Goal: Transaction & Acquisition: Subscribe to service/newsletter

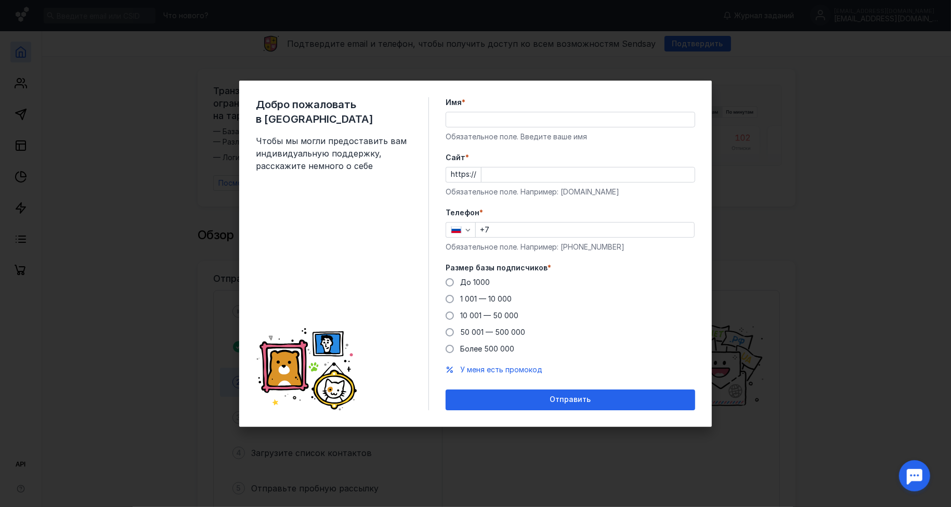
click at [488, 121] on input "Имя *" at bounding box center [570, 119] width 249 height 15
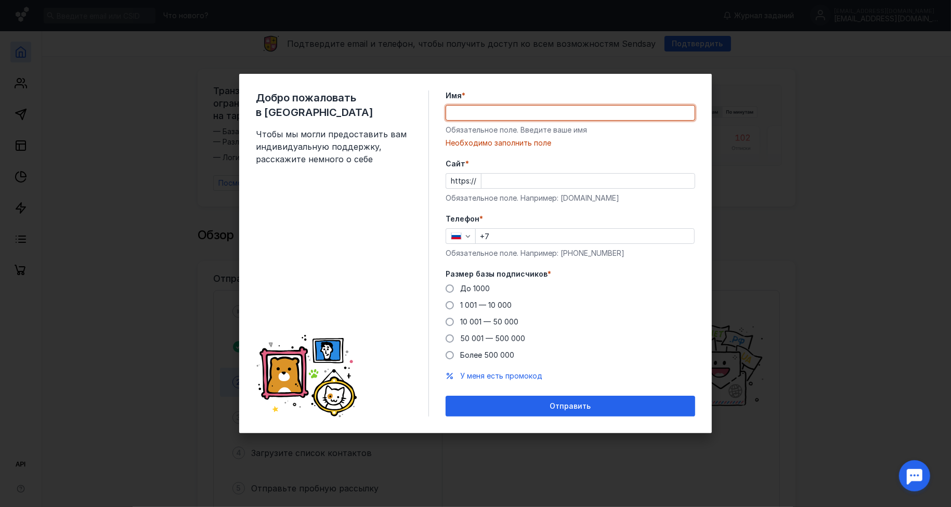
click at [492, 107] on div "Имя * Обязательное поле. Введите ваше имя [PERSON_NAME] заполнить поле" at bounding box center [571, 119] width 250 height 58
click at [508, 122] on div "Имя * Обязательное поле. Введите ваше имя [PERSON_NAME] заполнить поле" at bounding box center [571, 119] width 250 height 58
click at [511, 115] on input "Имя *" at bounding box center [570, 113] width 249 height 15
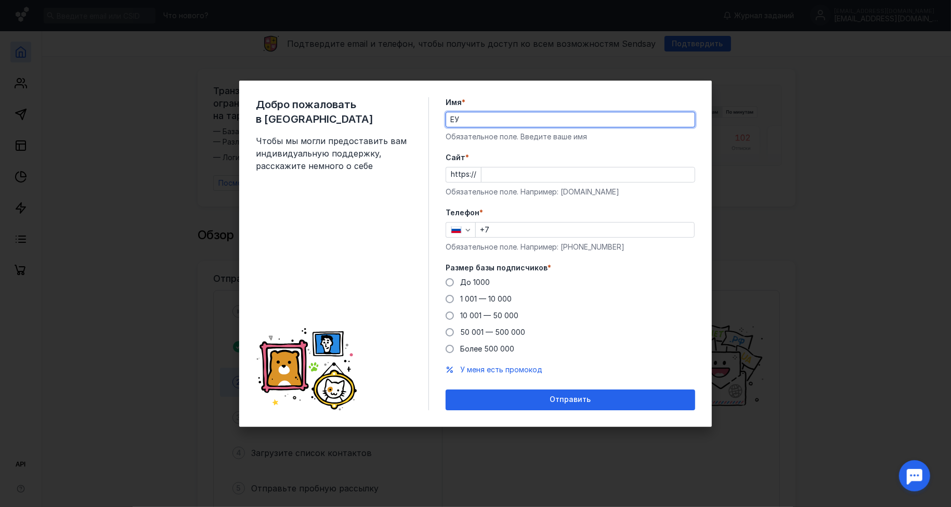
type input "[PERSON_NAME]"
type input "TEAM OMNICOMM URAL"
click at [521, 176] on input "Cайт *" at bounding box center [588, 174] width 213 height 15
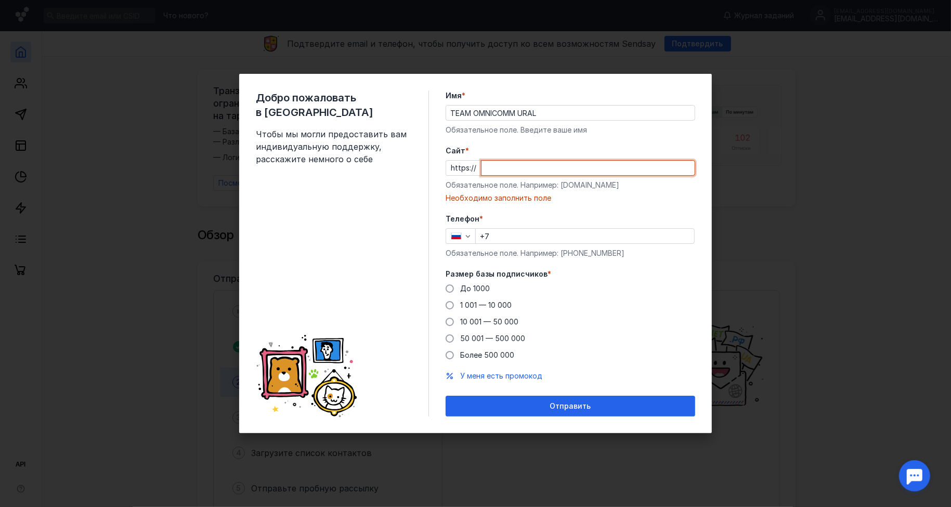
click at [559, 162] on input "Cайт *" at bounding box center [588, 168] width 213 height 15
paste input "[DOMAIN_NAME][URL]"
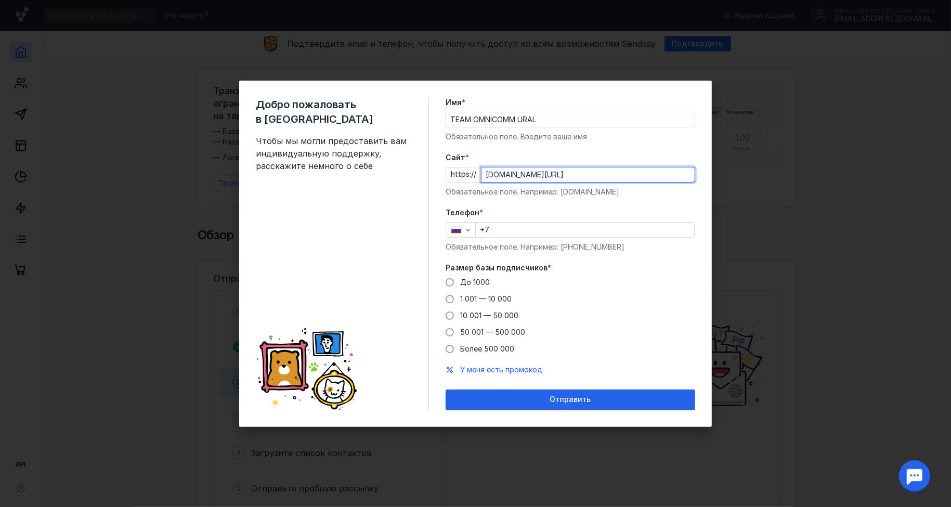
type input "[DOMAIN_NAME][URL]"
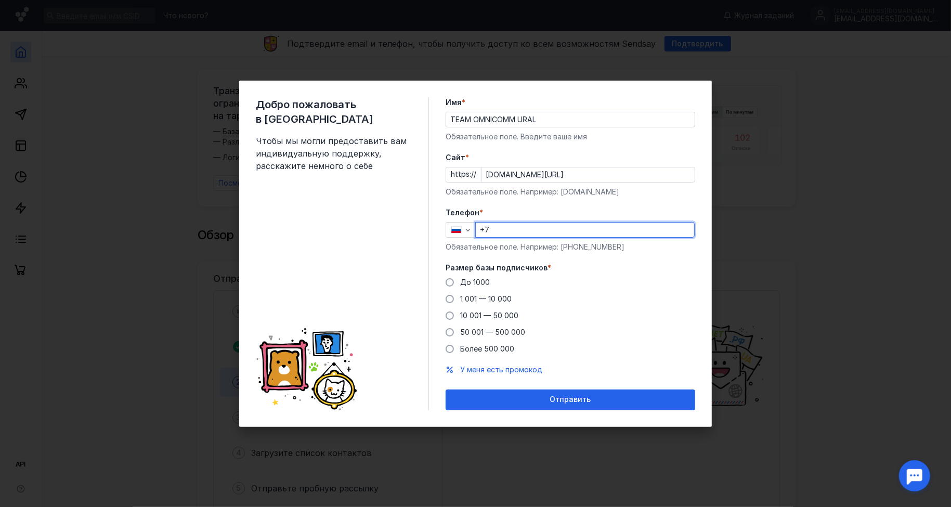
click at [520, 223] on input "+7" at bounding box center [585, 230] width 218 height 15
type input "[PHONE_NUMBER]"
click at [490, 296] on span "1 001 — 10 000" at bounding box center [485, 298] width 51 height 9
click at [0, 0] on input "1 001 — 10 000" at bounding box center [0, 0] width 0 height 0
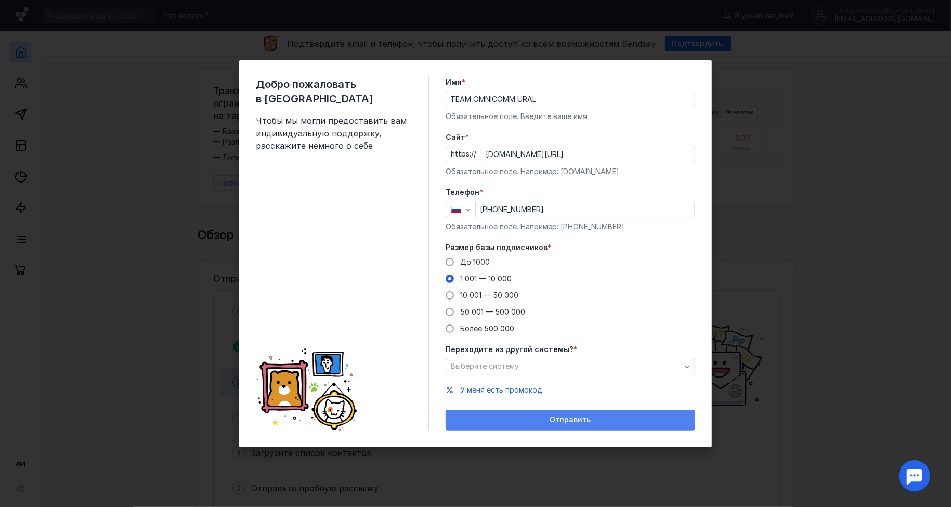
click at [552, 421] on span "Отправить" at bounding box center [570, 420] width 41 height 9
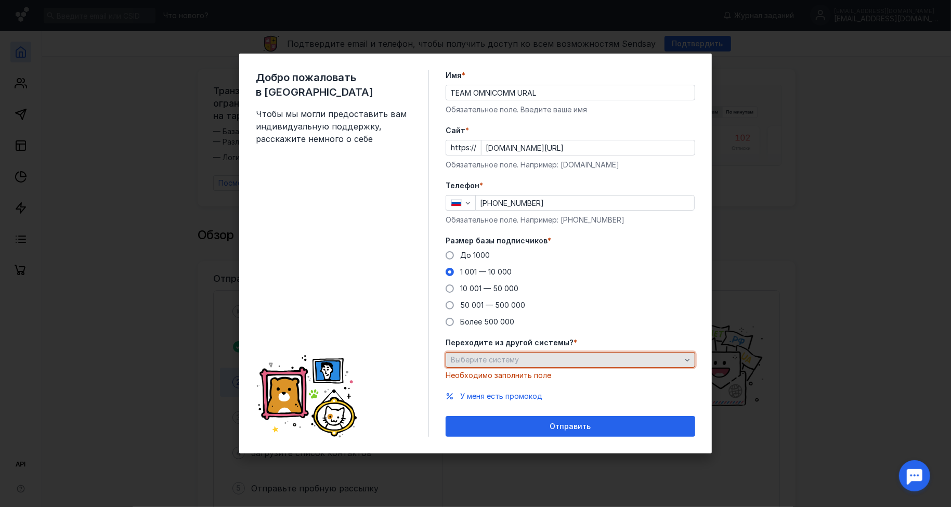
click at [565, 360] on div "Выберите систему" at bounding box center [566, 360] width 236 height 9
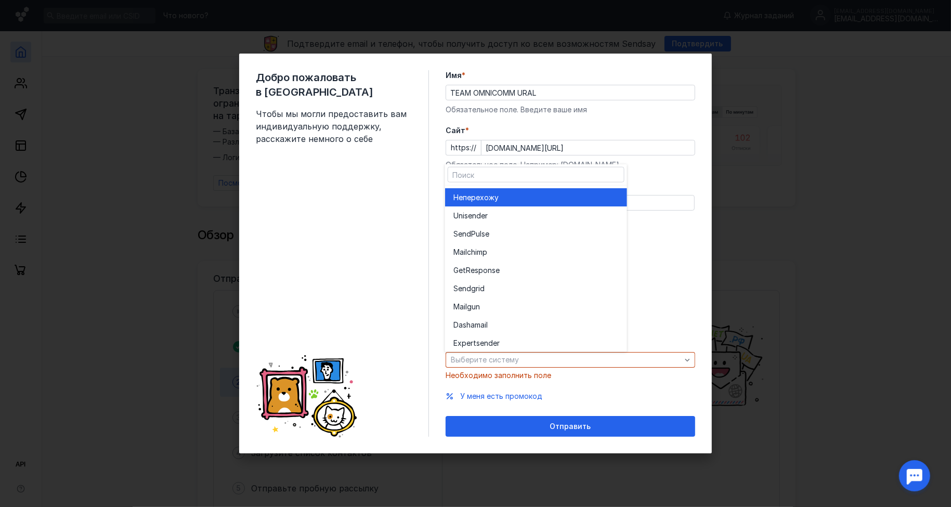
click at [520, 202] on div "Не перехожу" at bounding box center [535, 197] width 165 height 18
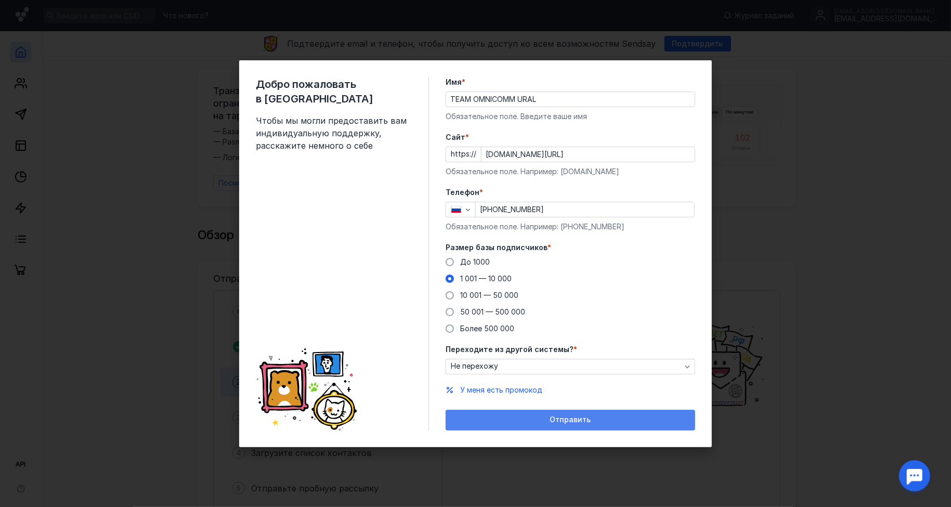
click at [540, 412] on div "Отправить" at bounding box center [571, 420] width 250 height 21
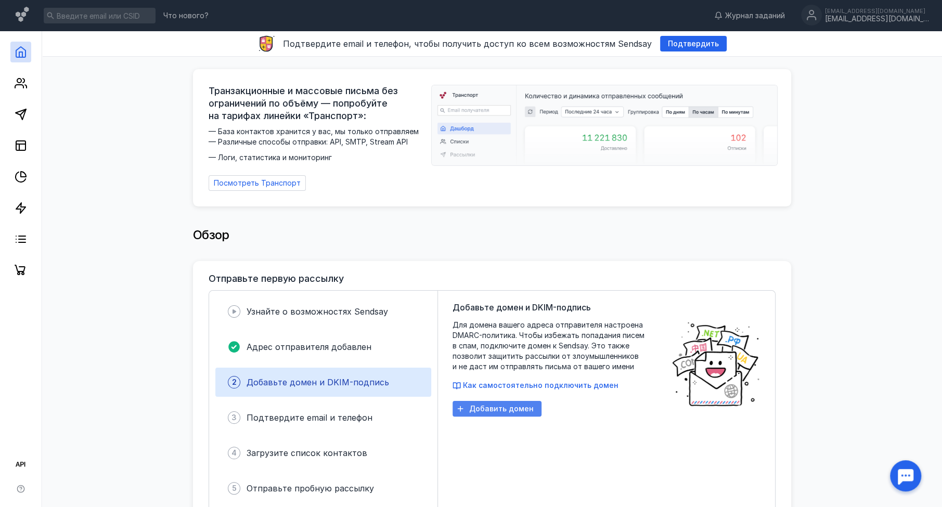
click at [499, 405] on span "Добавить домен" at bounding box center [501, 409] width 64 height 9
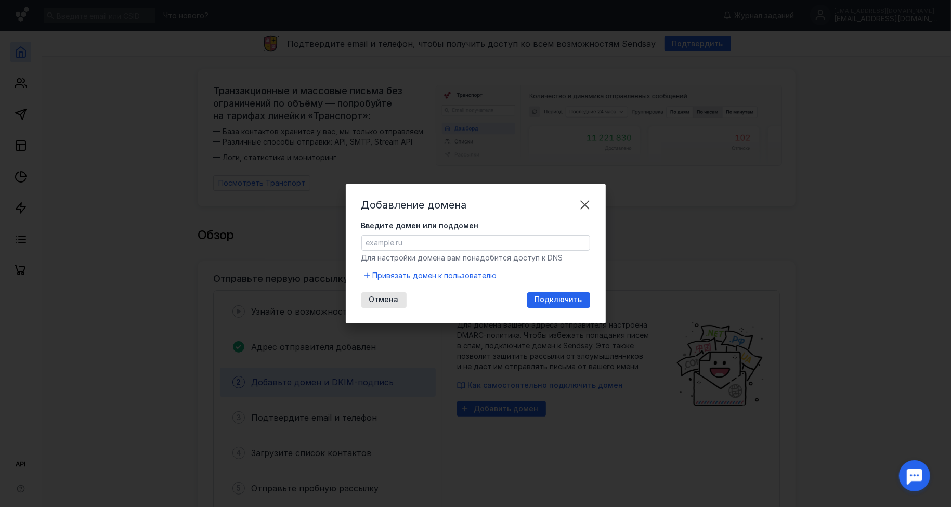
click at [431, 239] on input "Введите домен или поддомен" at bounding box center [476, 243] width 228 height 15
click at [437, 242] on input "Введите домен или поддомен" at bounding box center [476, 243] width 228 height 15
paste input "[DOMAIN_NAME]"
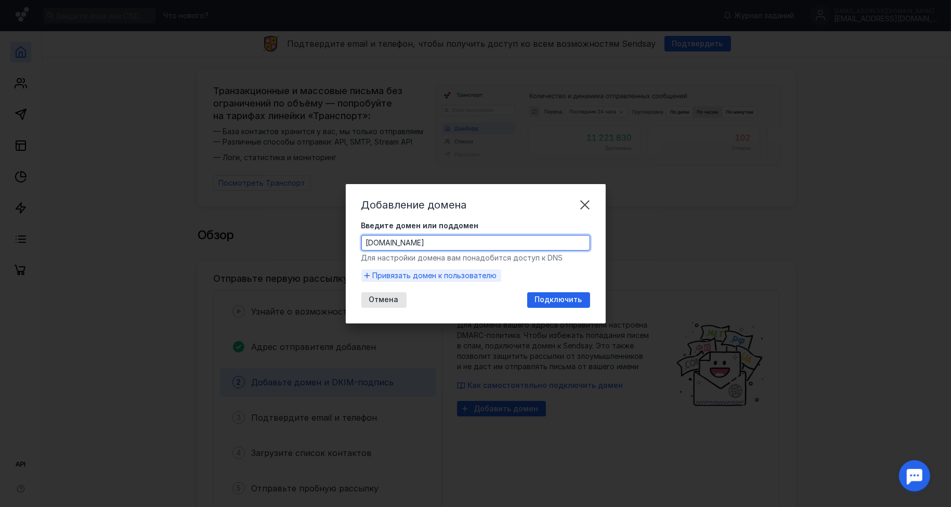
type input "[DOMAIN_NAME]"
click at [435, 275] on span "Привязать домен к пользователю" at bounding box center [435, 275] width 124 height 10
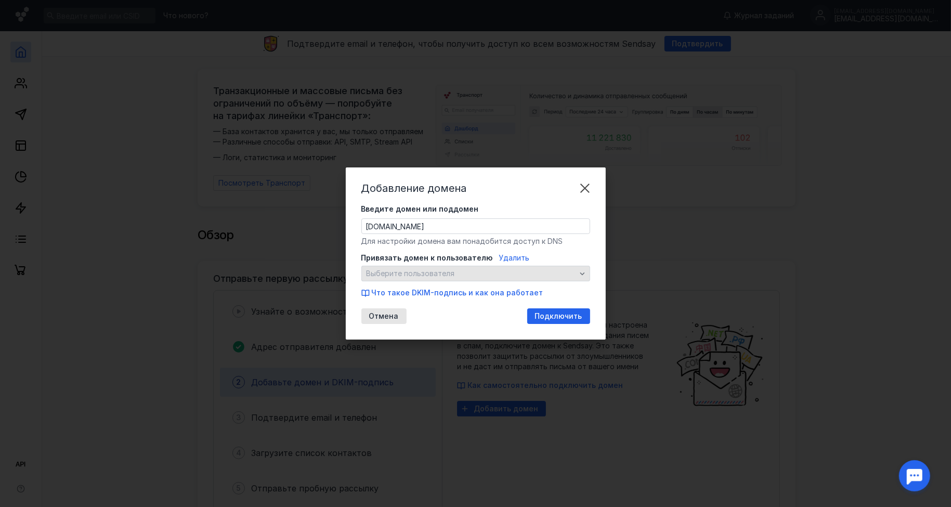
click at [497, 276] on span "Выберите пользователя" at bounding box center [472, 273] width 210 height 9
drag, startPoint x: 492, startPoint y: 328, endPoint x: 491, endPoint y: 319, distance: 9.4
click at [492, 328] on div "Добавление домена Введите домен или поддомен [DOMAIN_NAME] Для настройки домена…" at bounding box center [476, 253] width 260 height 172
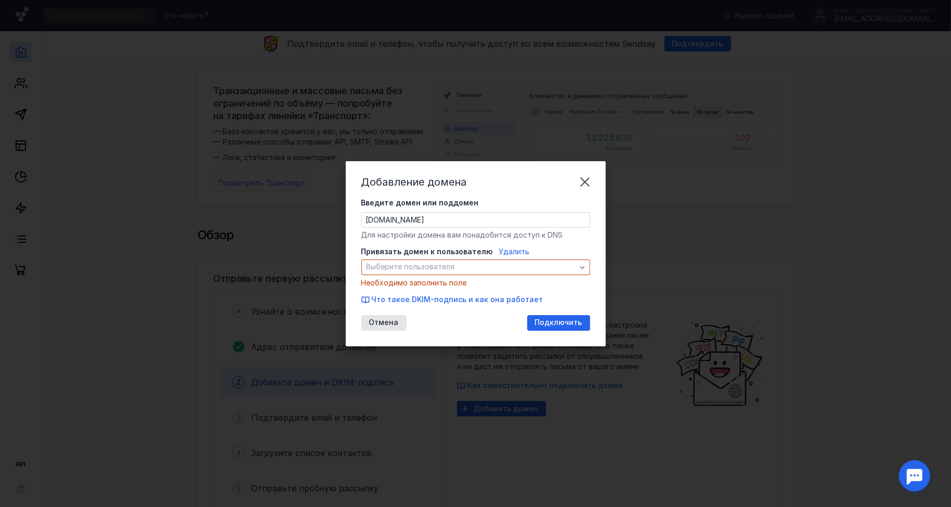
click at [504, 250] on span "Удалить" at bounding box center [514, 251] width 31 height 9
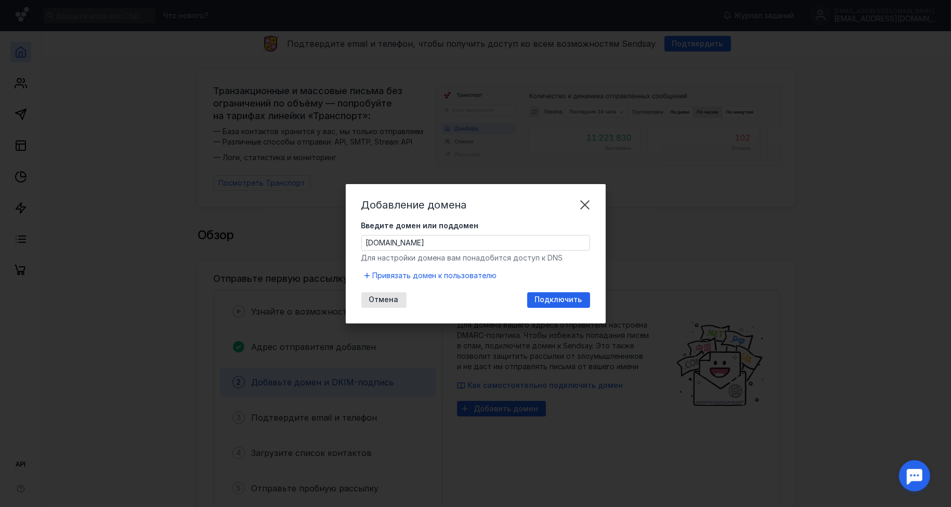
click at [547, 298] on span "Подключить" at bounding box center [558, 299] width 47 height 9
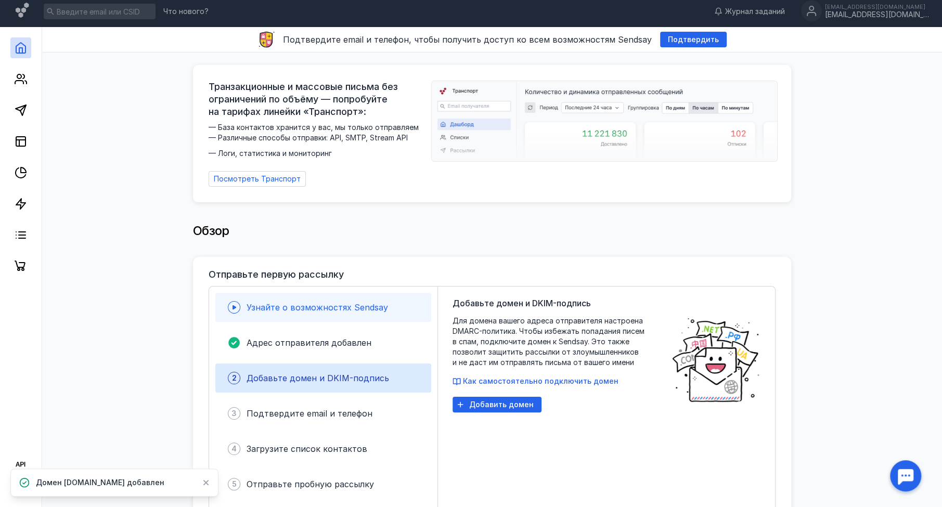
scroll to position [65, 0]
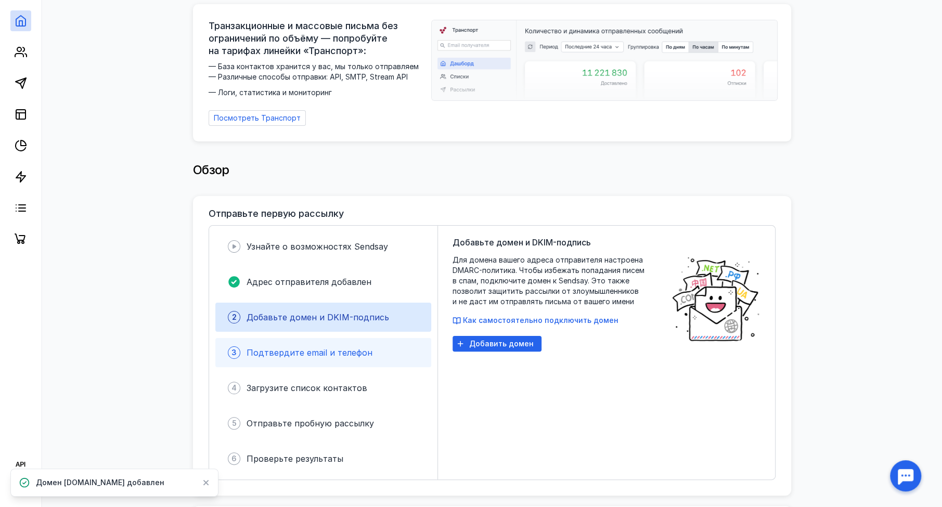
click at [358, 347] on span "Подтвердите email и телефон" at bounding box center [310, 352] width 126 height 10
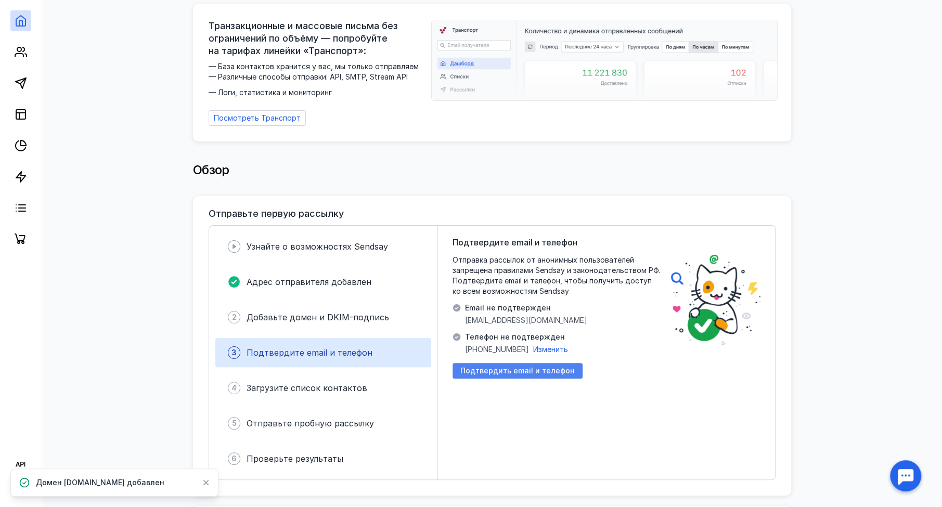
click at [501, 368] on span "Подтвердить email и телефон" at bounding box center [517, 371] width 114 height 9
click at [821, 170] on div "Обзор" at bounding box center [492, 171] width 879 height 49
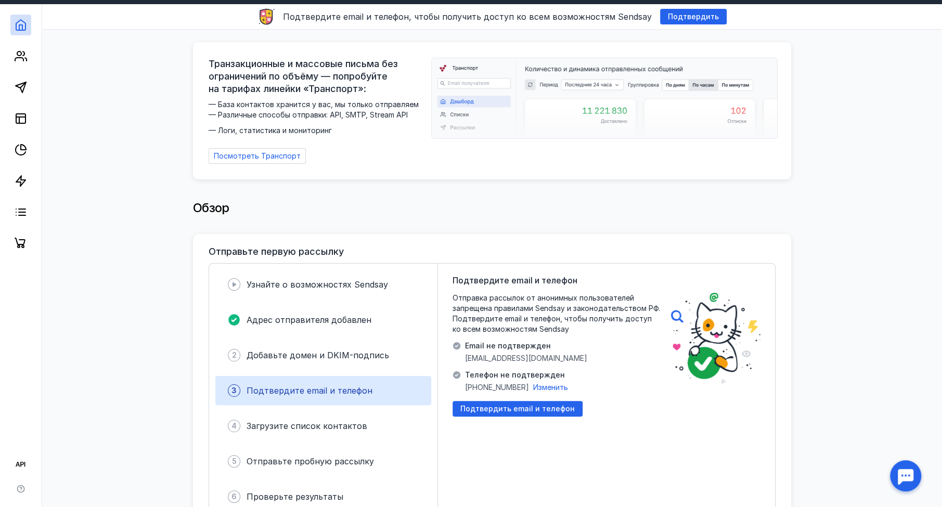
scroll to position [0, 0]
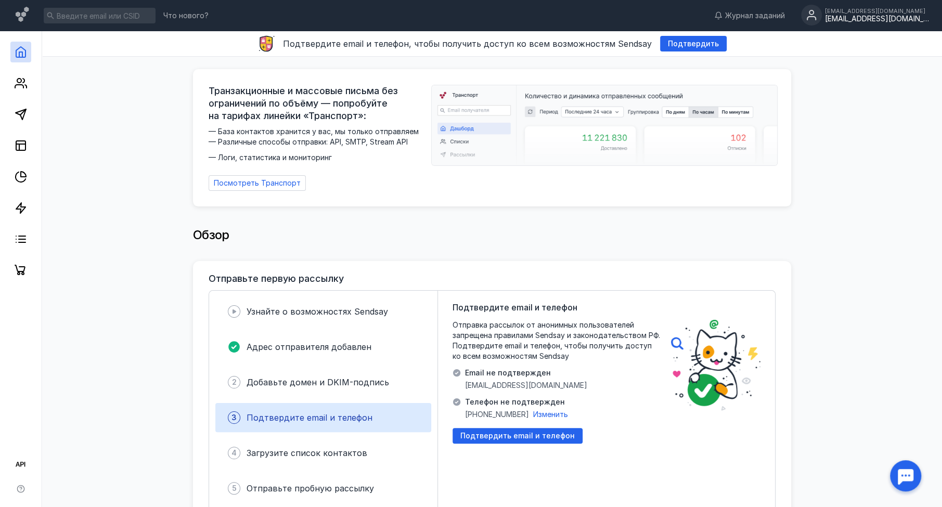
click at [868, 21] on div "[EMAIL_ADDRESS][DOMAIN_NAME]" at bounding box center [877, 19] width 104 height 9
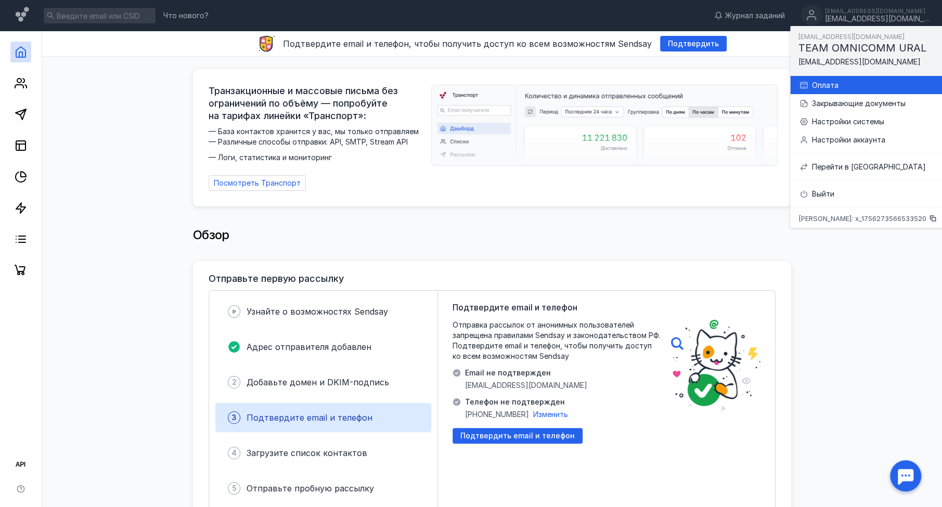
click at [872, 88] on div "Оплата" at bounding box center [873, 85] width 125 height 10
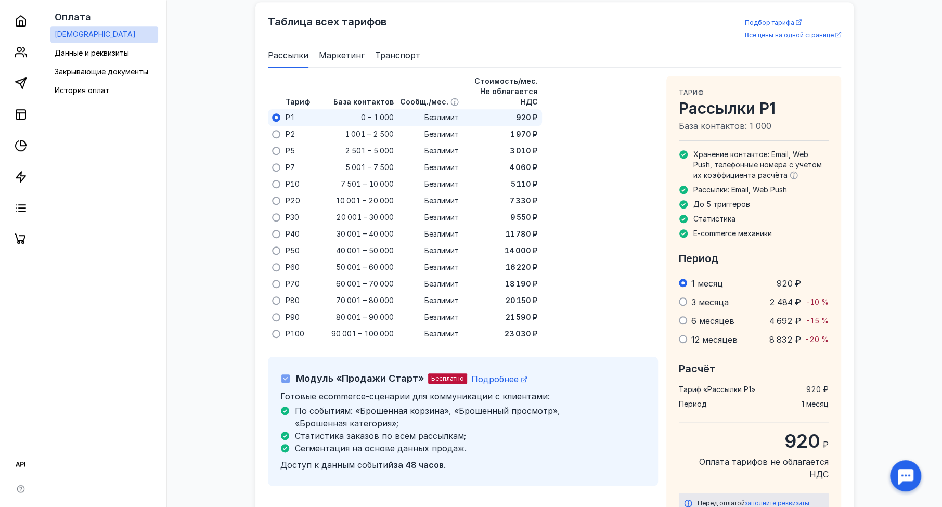
scroll to position [672, 0]
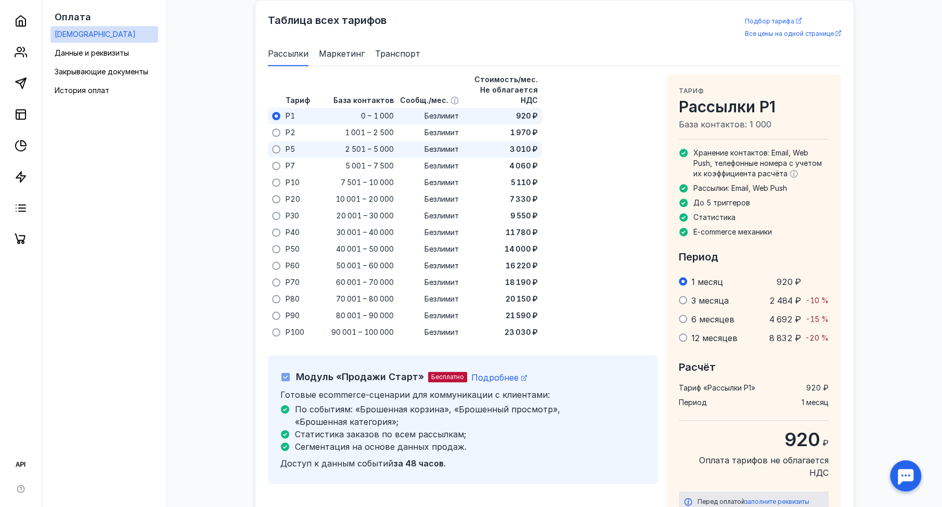
click at [320, 141] on div "2 501 – 5 000" at bounding box center [355, 149] width 83 height 17
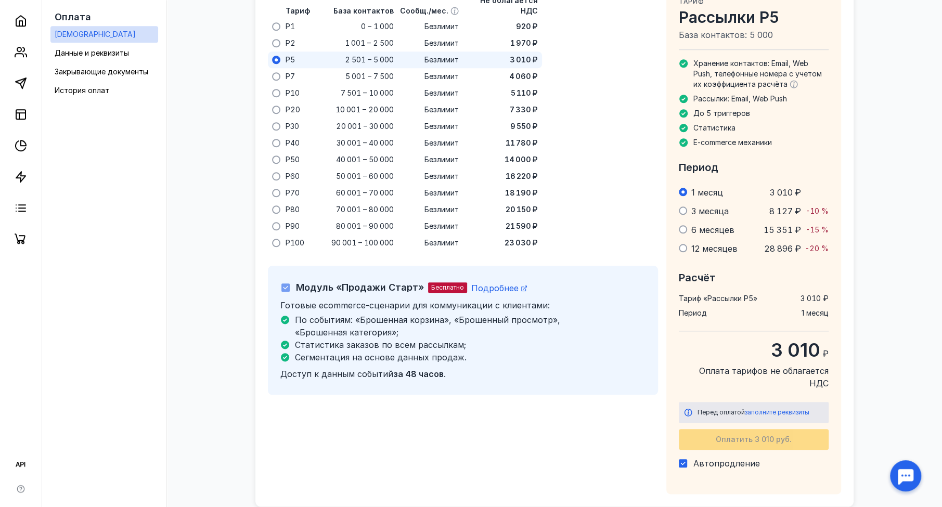
scroll to position [797, 0]
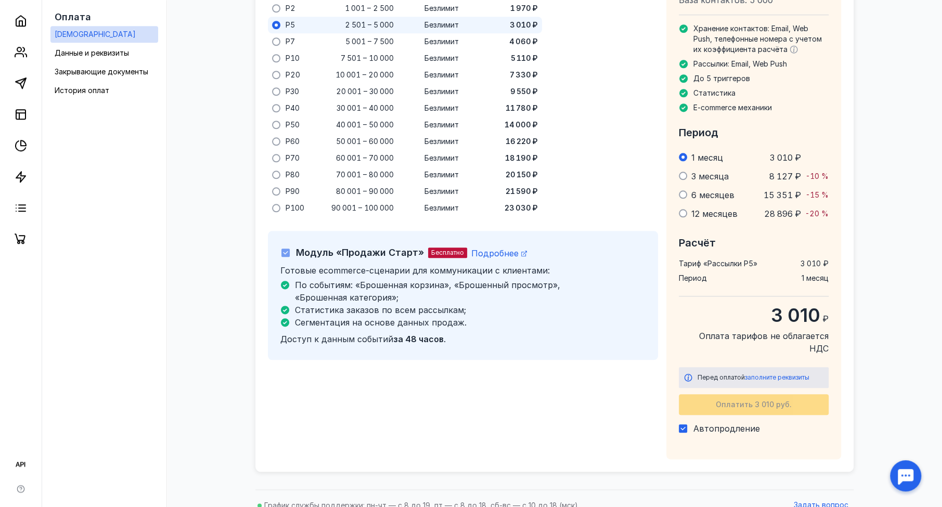
click at [685, 425] on icon at bounding box center [682, 428] width 7 height 7
click at [685, 423] on input "Автопродление" at bounding box center [682, 426] width 7 height 7
checkbox input "false"
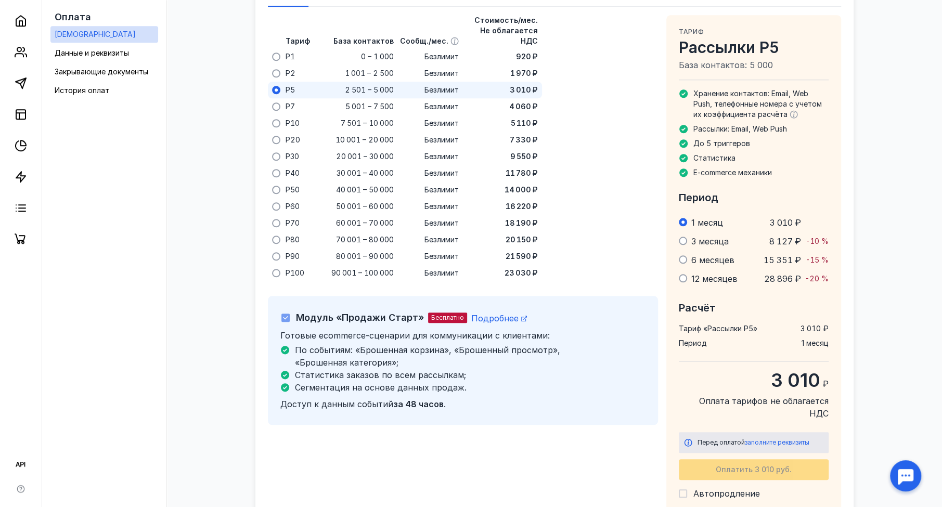
scroll to position [667, 0]
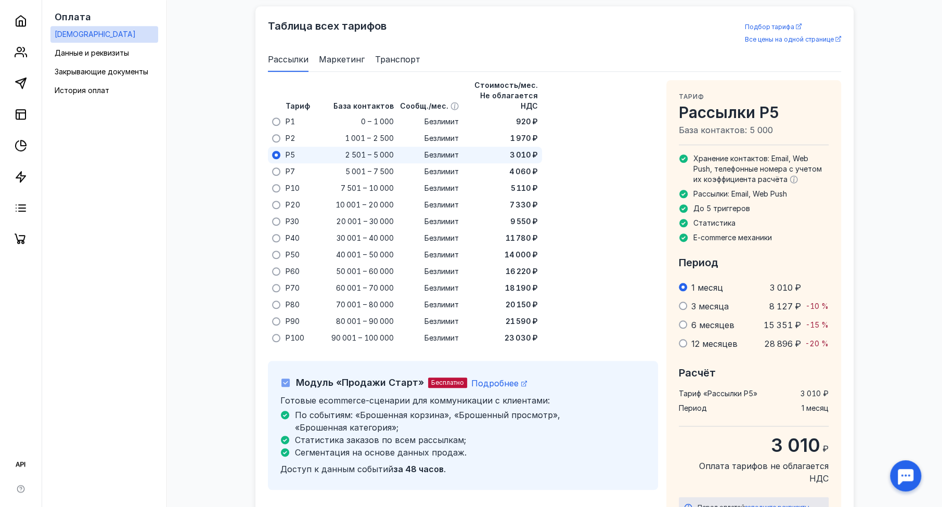
click at [284, 379] on icon at bounding box center [285, 382] width 7 height 7
click at [285, 381] on icon at bounding box center [285, 383] width 5 height 4
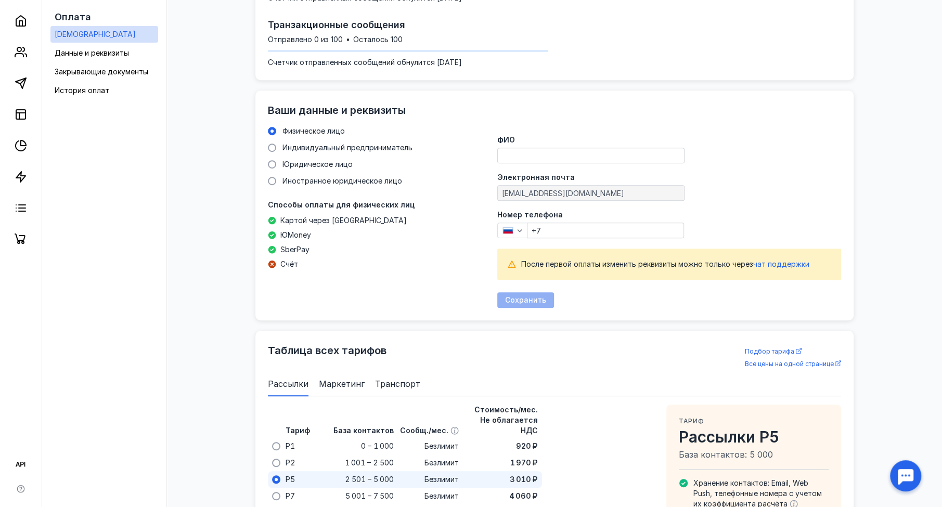
scroll to position [342, 0]
click at [317, 163] on span "Юридическое лицо" at bounding box center [317, 164] width 70 height 9
click at [0, 0] on input "Юридическое лицо" at bounding box center [0, 0] width 0 height 0
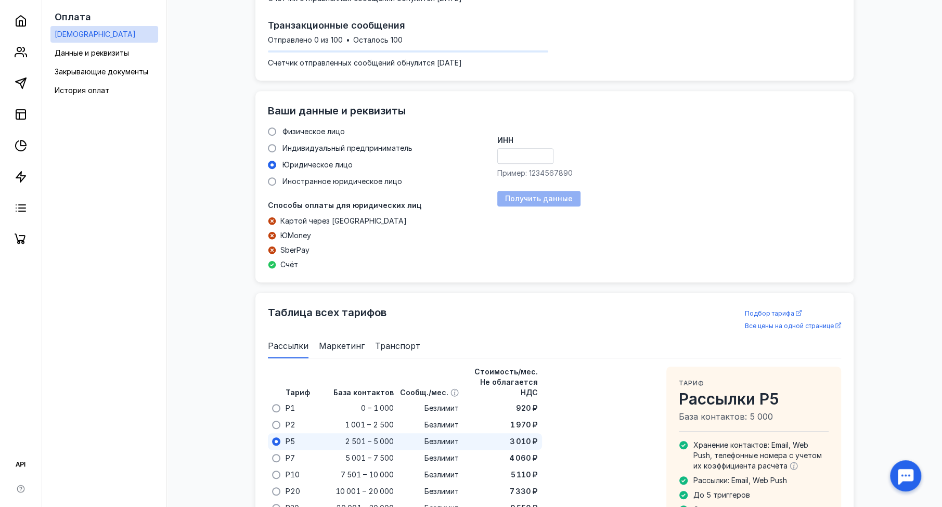
click at [520, 146] on div "ИНН Пример: 1234567890" at bounding box center [669, 158] width 344 height 42
click at [521, 150] on input "ИНН" at bounding box center [525, 156] width 55 height 15
paste input "6671439703"
type input "6671439703"
click at [543, 196] on span "Получить данные" at bounding box center [539, 198] width 68 height 9
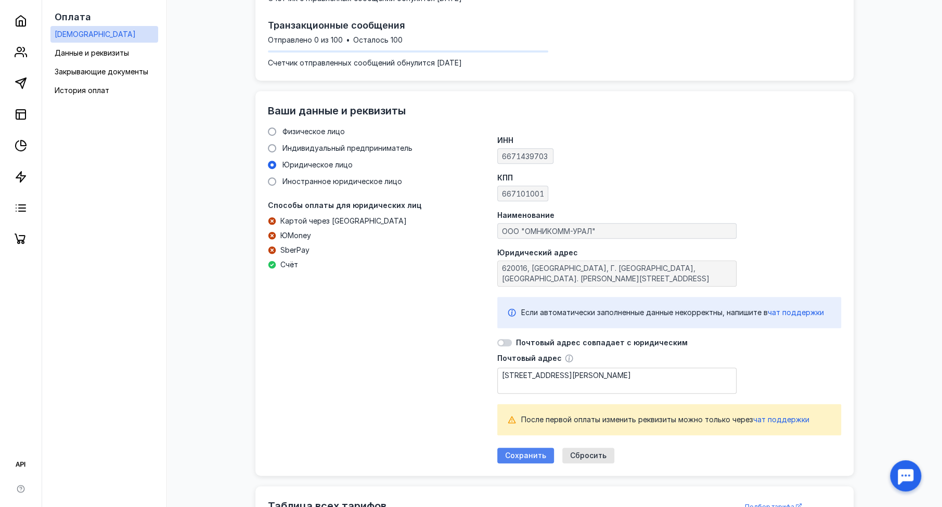
click at [526, 457] on span "Сохранить" at bounding box center [525, 455] width 41 height 9
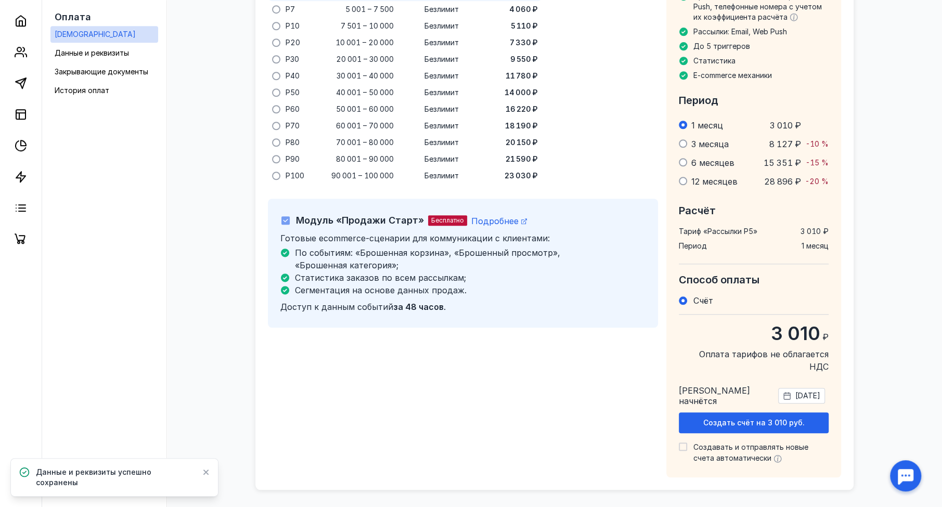
scroll to position [704, 0]
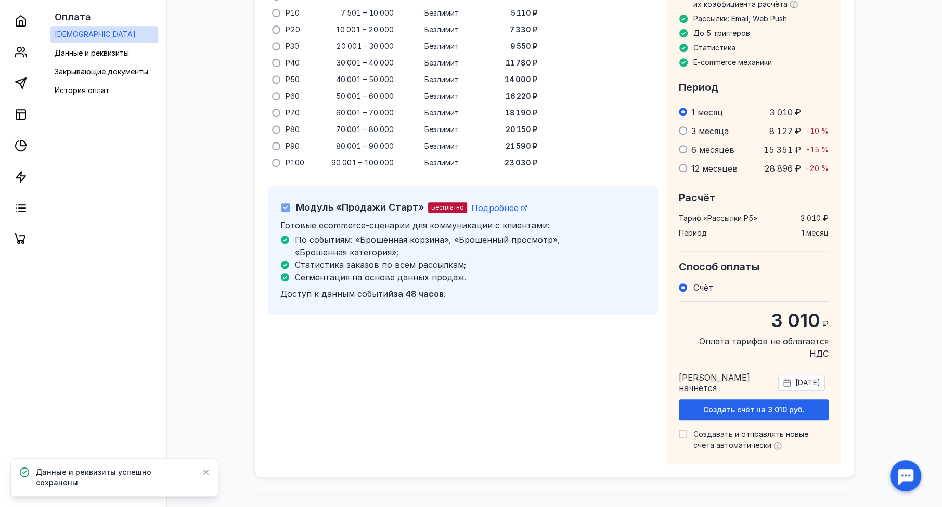
click at [753, 406] on span "Создать счёт на 3 010 руб." at bounding box center [753, 410] width 101 height 9
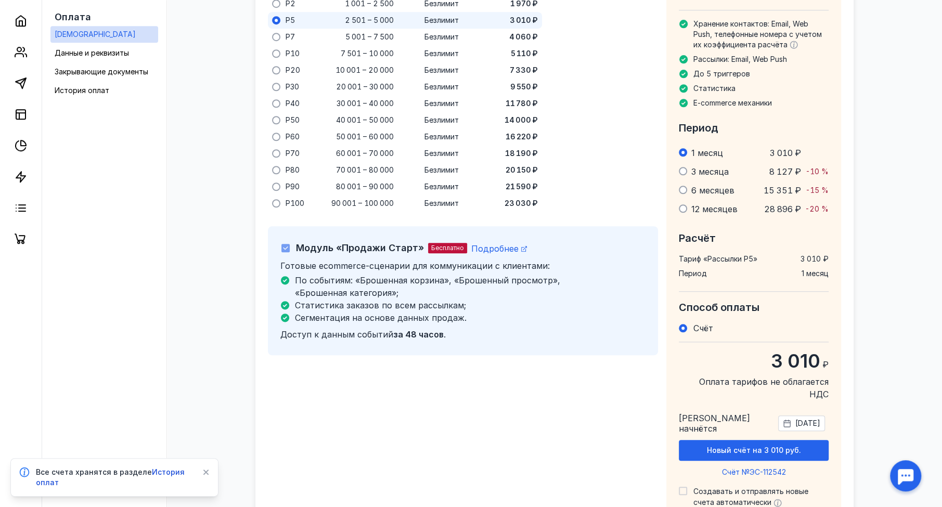
scroll to position [574, 0]
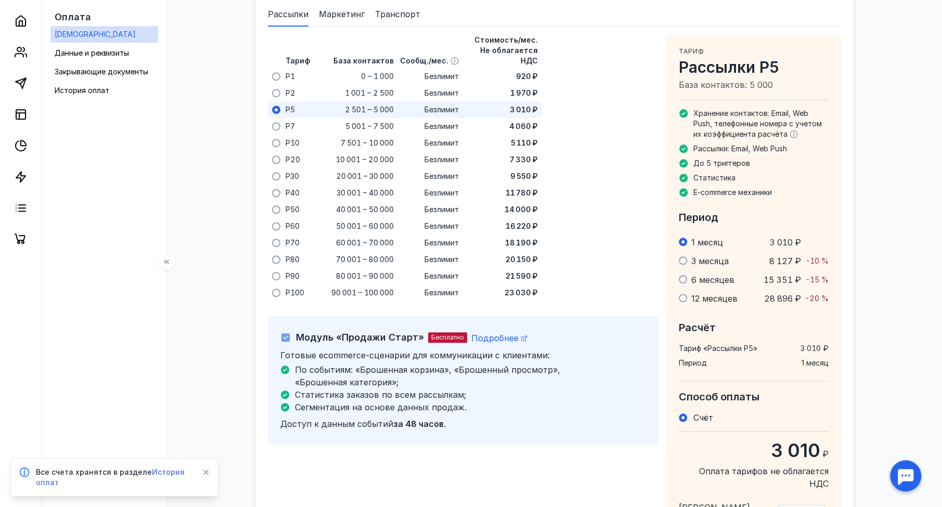
click at [162, 470] on span "История оплат" at bounding box center [110, 477] width 149 height 19
